Goal: Navigation & Orientation: Find specific page/section

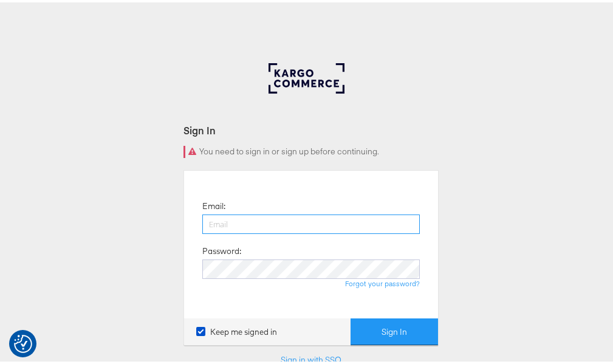
type input "raylene.vickery1@mindshareworld.com"
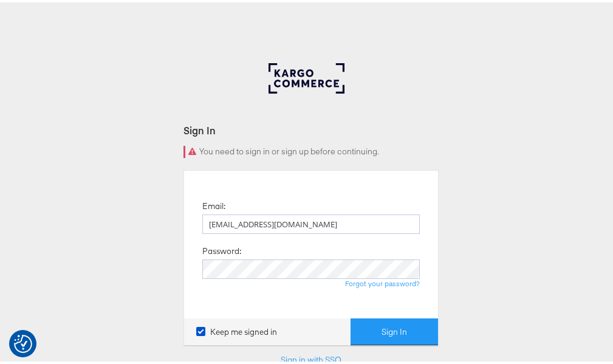
click at [350, 316] on button "Sign In" at bounding box center [393, 329] width 87 height 27
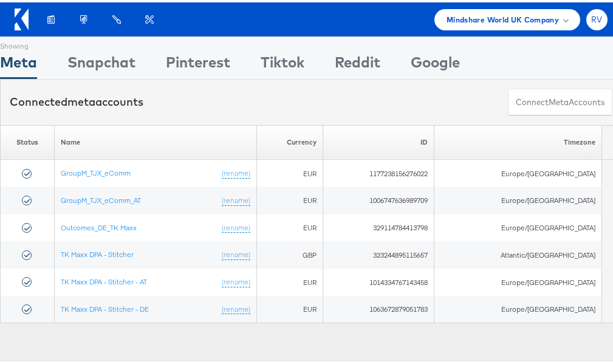
click at [586, 22] on div "RV" at bounding box center [596, 17] width 21 height 21
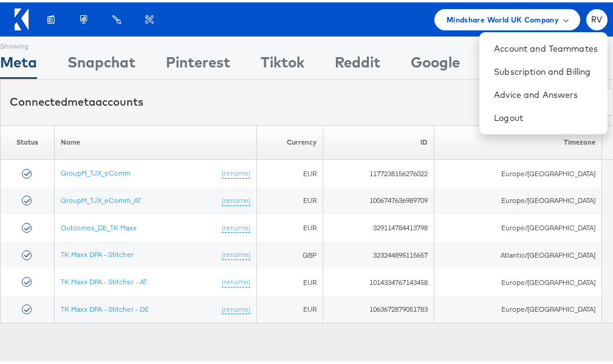
click at [509, 19] on span "Mindshare World UK Company" at bounding box center [502, 17] width 112 height 13
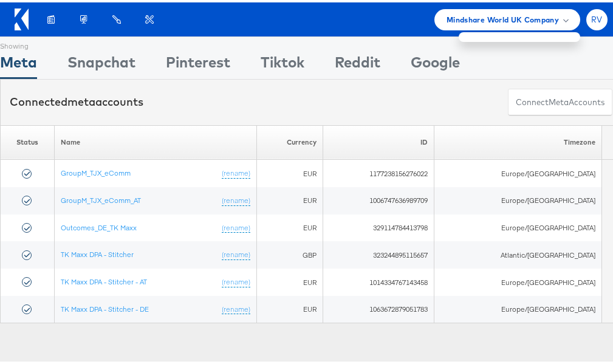
click at [591, 14] on span "RV" at bounding box center [597, 17] width 12 height 8
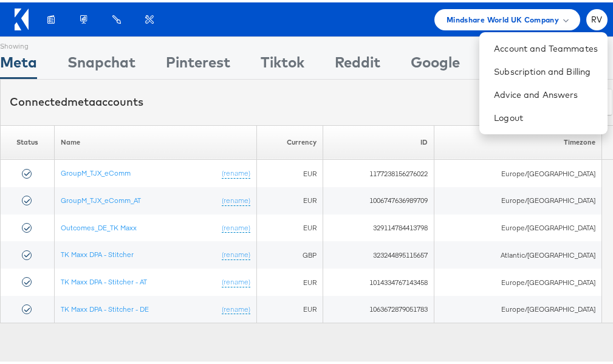
click at [351, 87] on div "Connected meta accounts Connect meta Accounts" at bounding box center [311, 100] width 622 height 46
